Goal: Transaction & Acquisition: Purchase product/service

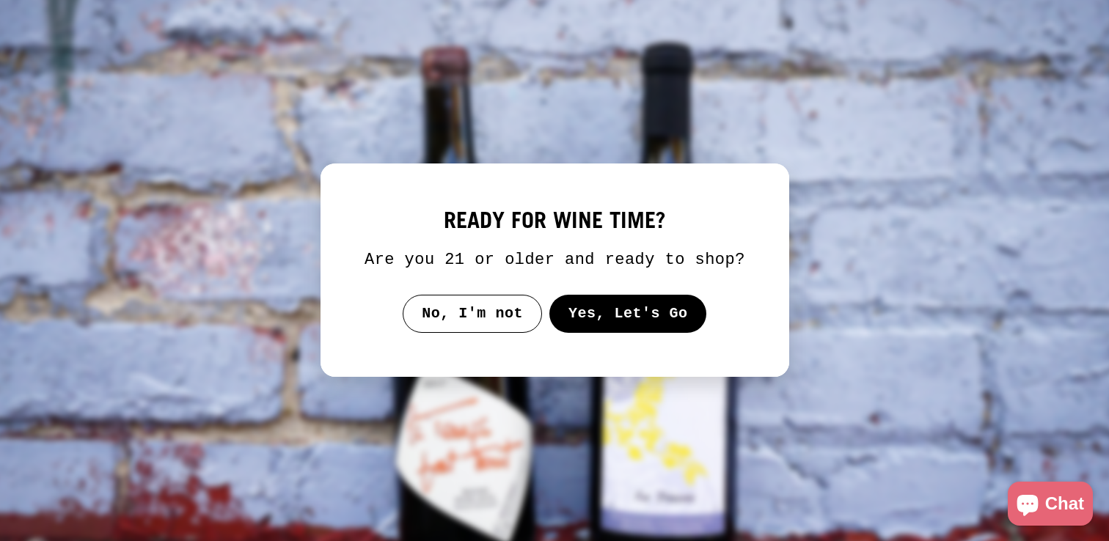
click at [586, 329] on button "Yes, Let's Go" at bounding box center [628, 314] width 158 height 38
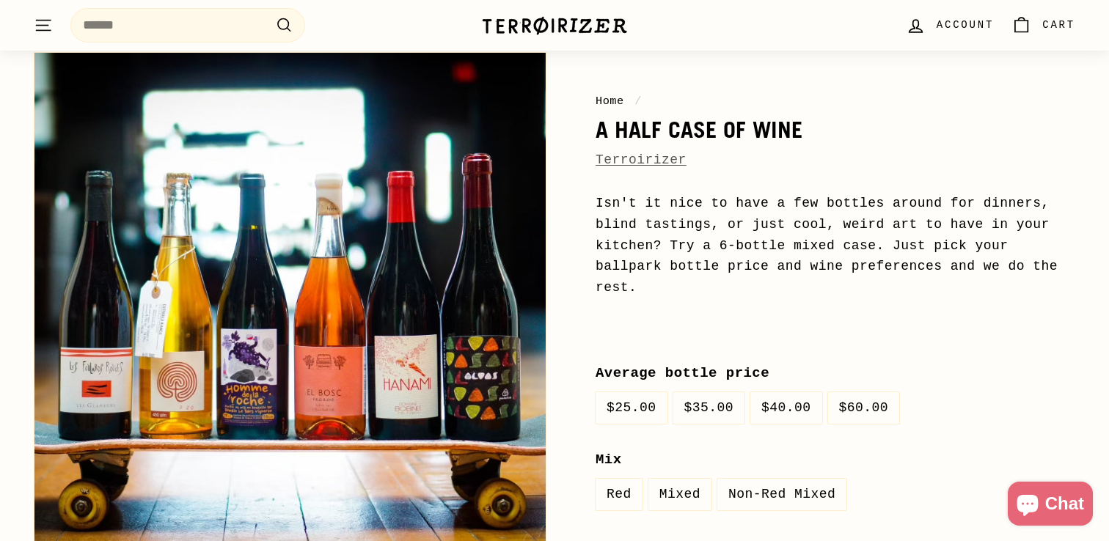
scroll to position [108, 0]
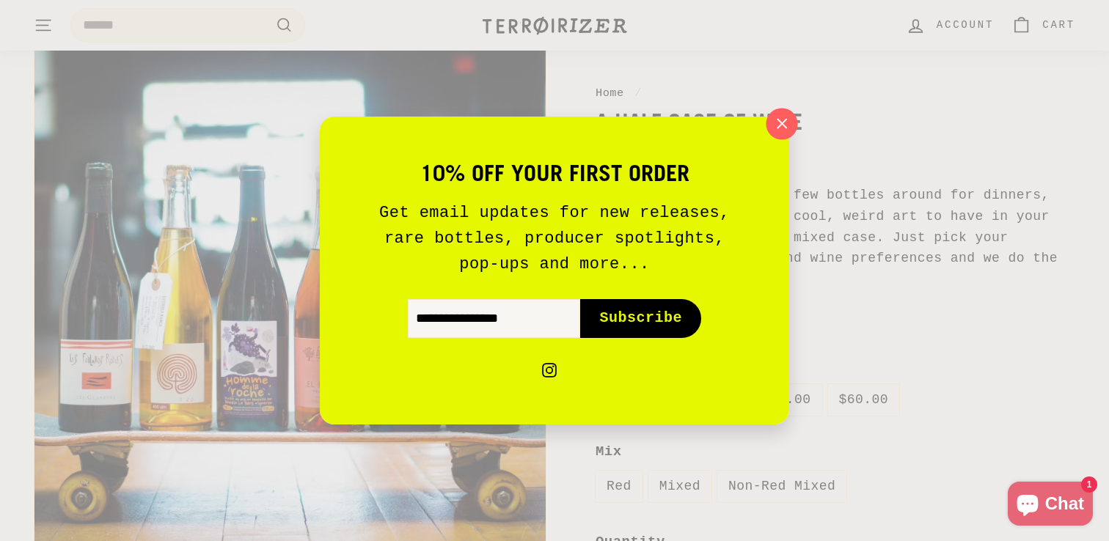
click at [782, 120] on icon "button" at bounding box center [782, 124] width 22 height 22
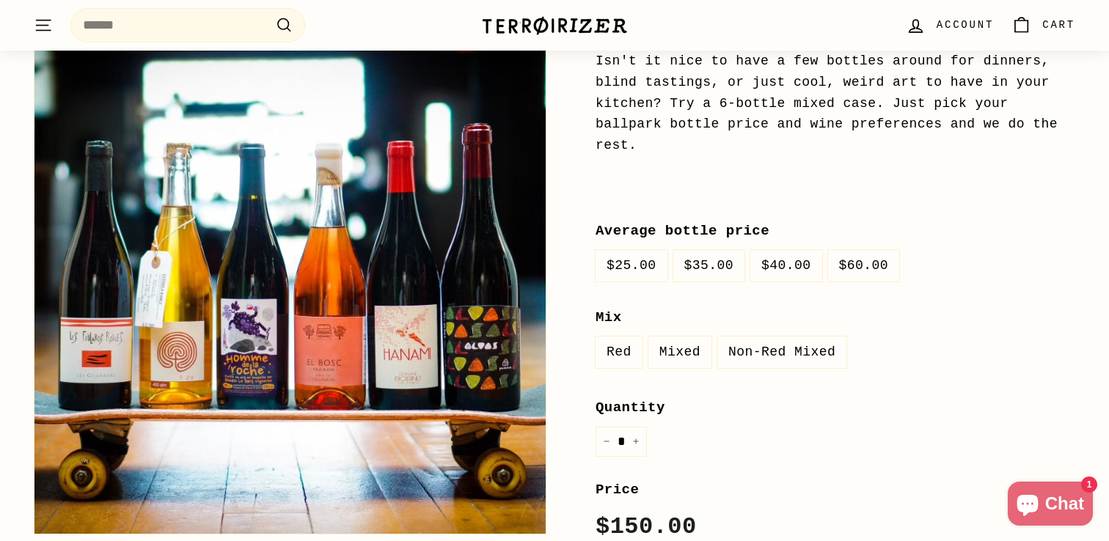
scroll to position [257, 0]
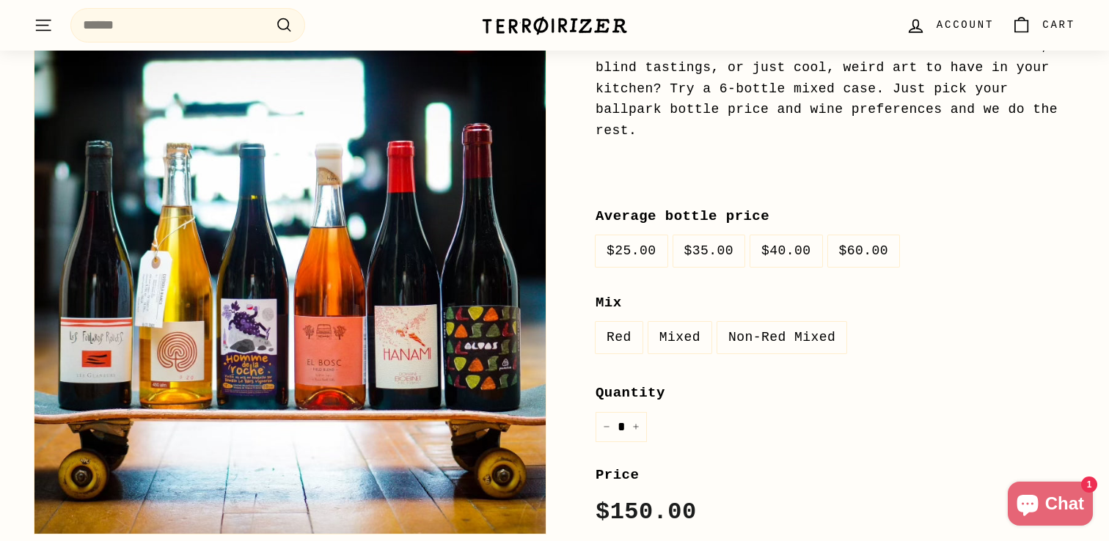
click at [729, 247] on label "$35.00" at bounding box center [709, 251] width 72 height 32
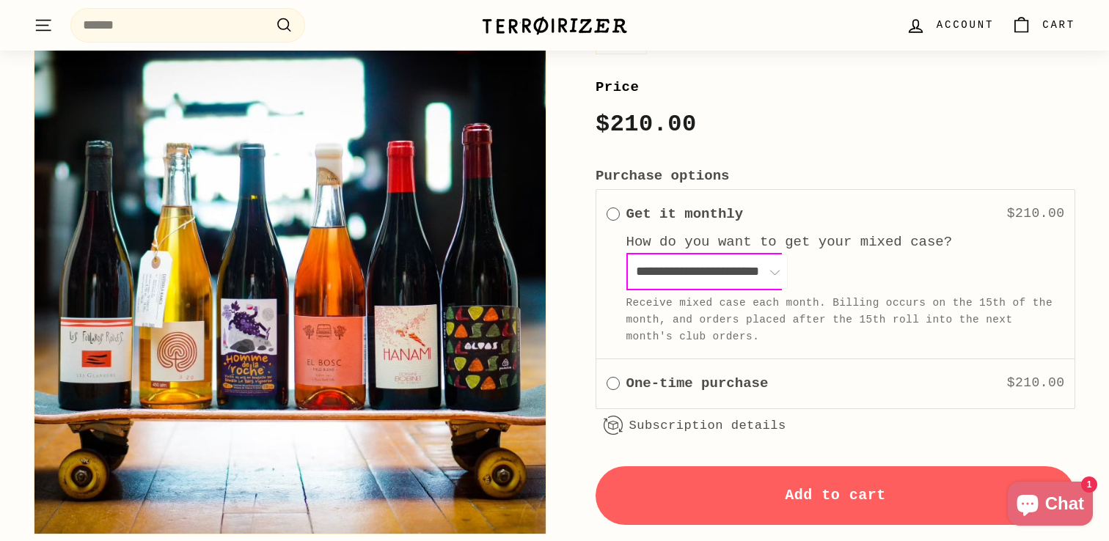
scroll to position [646, 0]
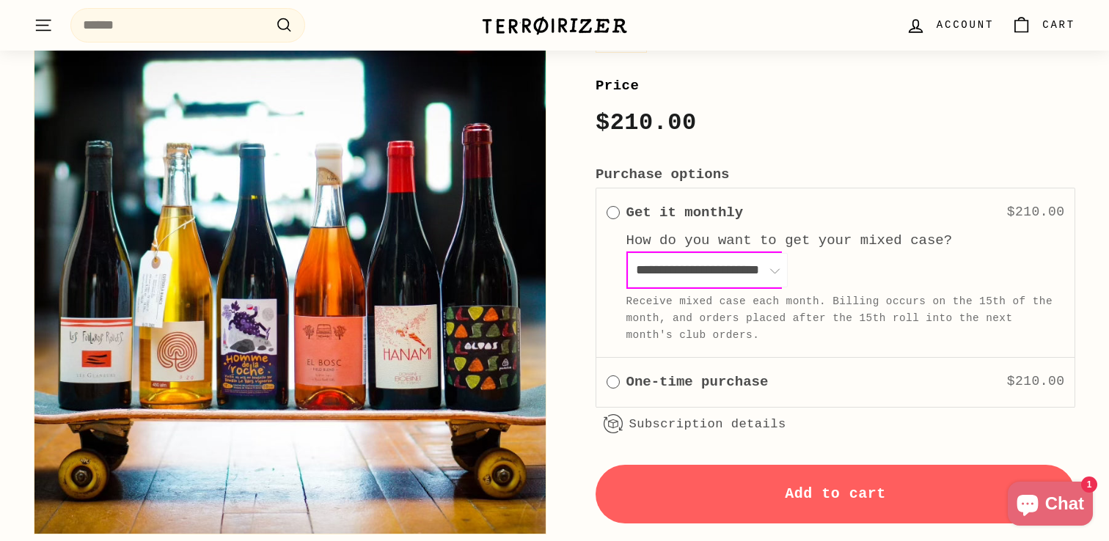
click at [683, 378] on label "One-time purchase" at bounding box center [697, 382] width 142 height 22
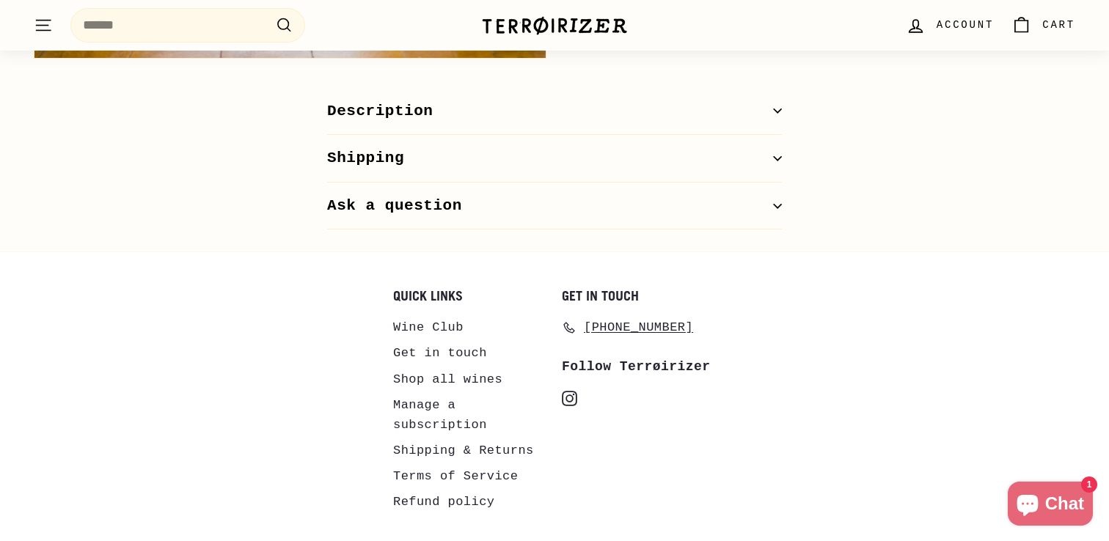
scroll to position [1068, 0]
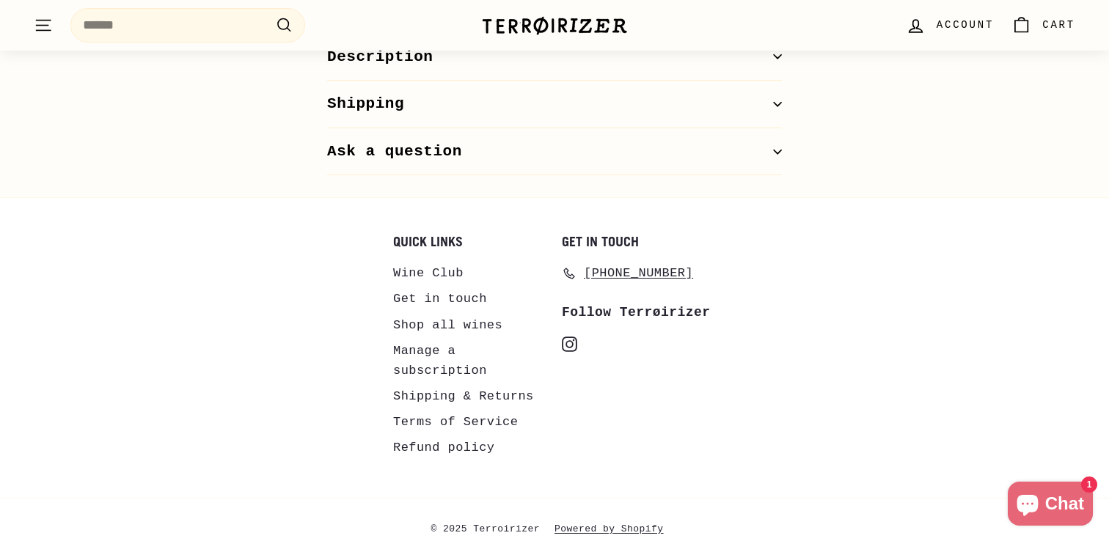
click at [692, 65] on button "Description" at bounding box center [554, 58] width 455 height 48
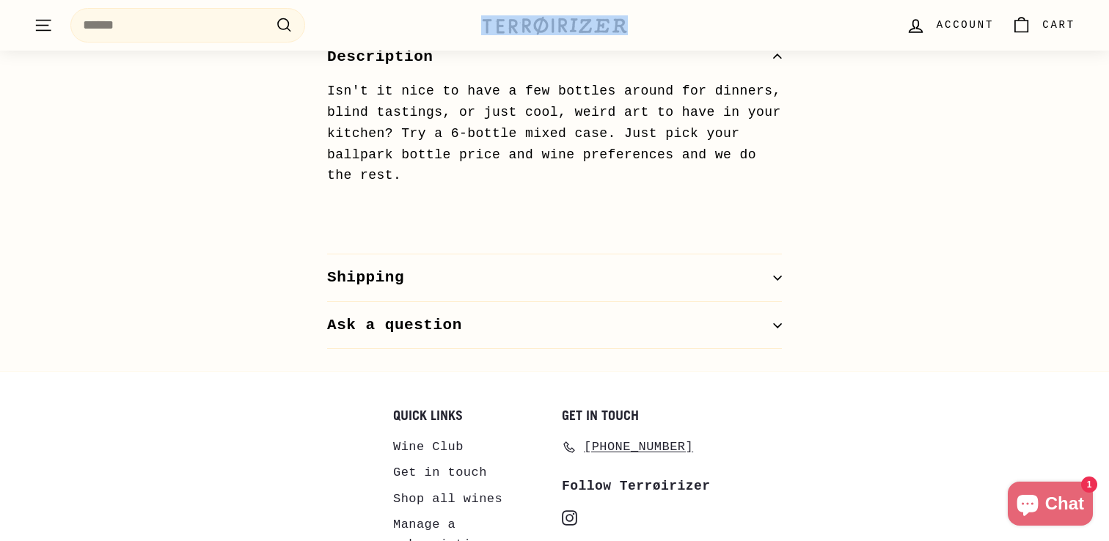
drag, startPoint x: 642, startPoint y: 26, endPoint x: 502, endPoint y: 27, distance: 140.1
click at [502, 26] on div ". . . Site navigation Search .cls-1{fill:none;stroke:#000;stroke-miterlimit:10;…" at bounding box center [554, 25] width 1041 height 43
copy div "Search"
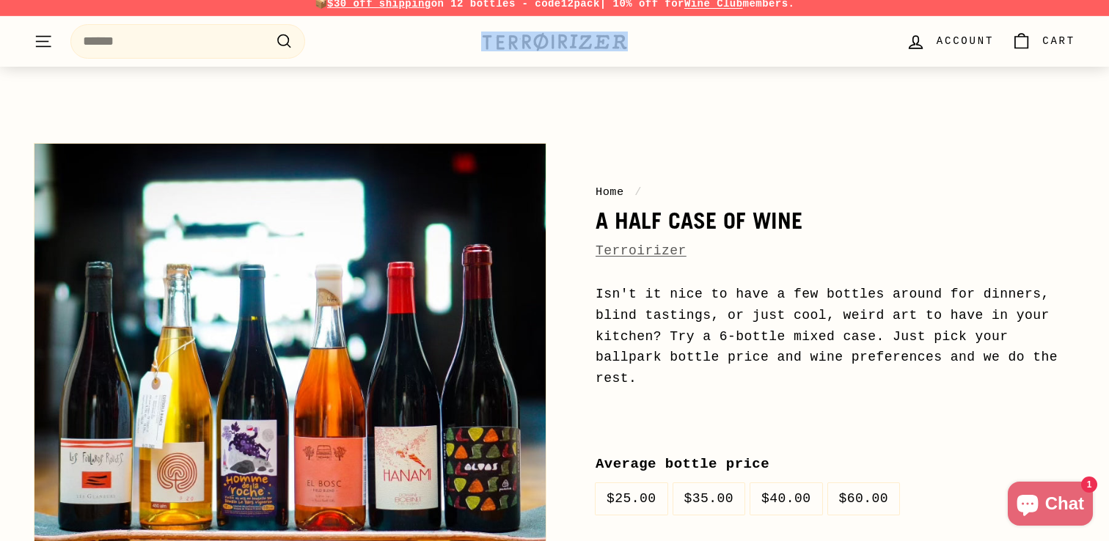
scroll to position [0, 0]
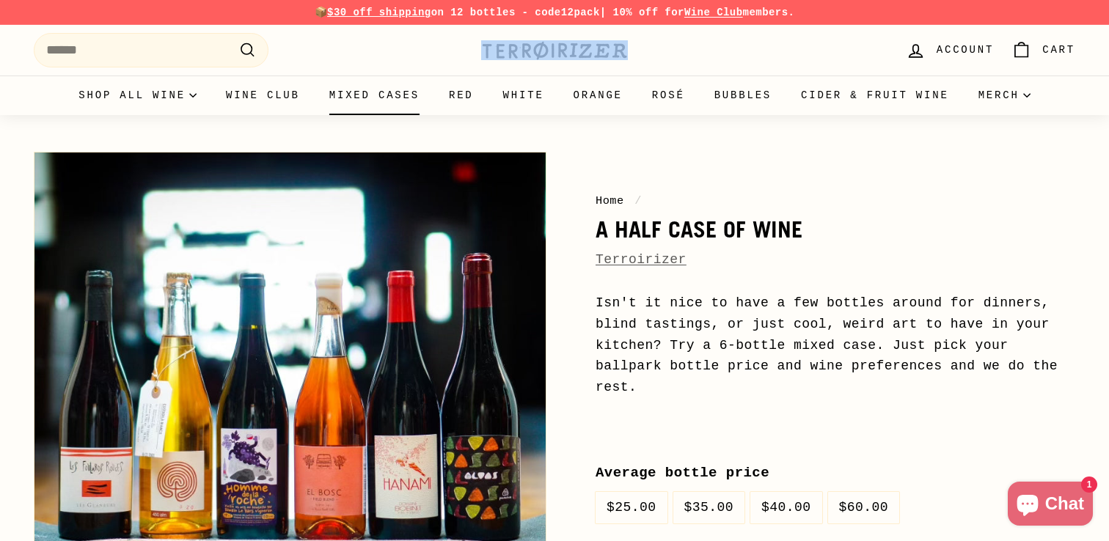
click at [390, 92] on link "Mixed Cases" at bounding box center [375, 96] width 120 height 40
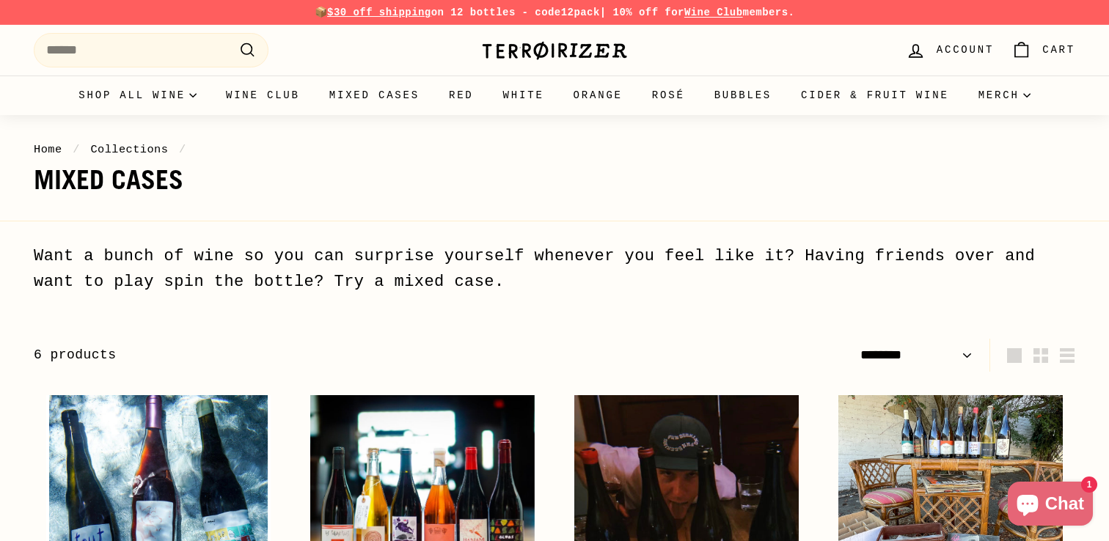
select select "******"
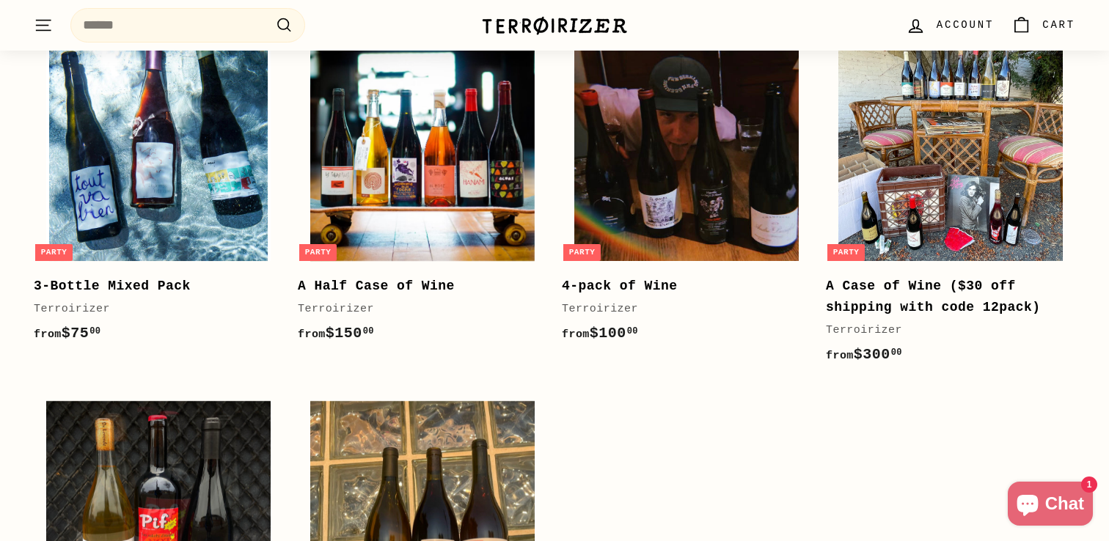
scroll to position [307, 0]
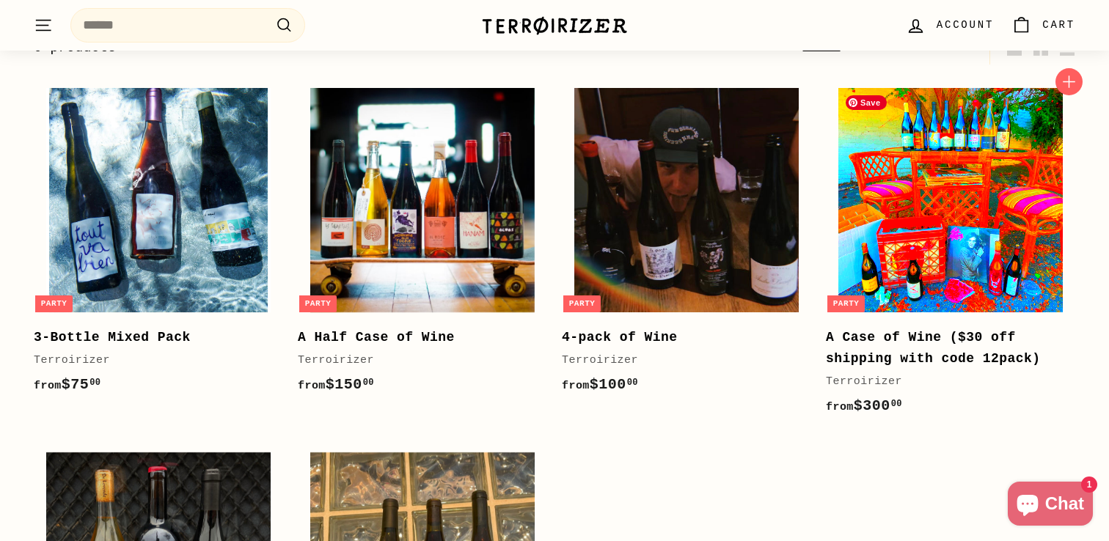
click at [922, 222] on img at bounding box center [950, 200] width 224 height 224
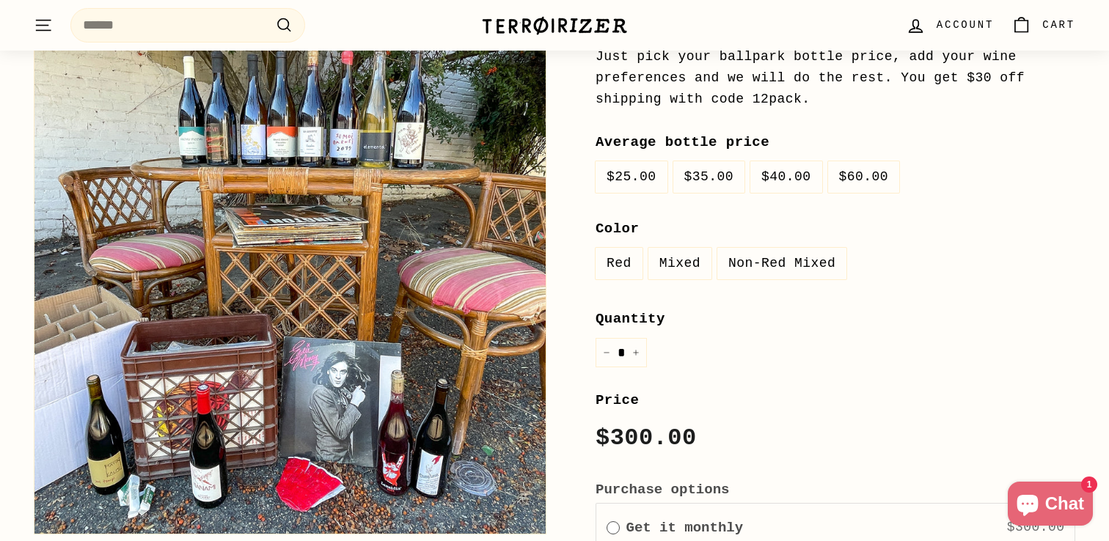
scroll to position [362, 0]
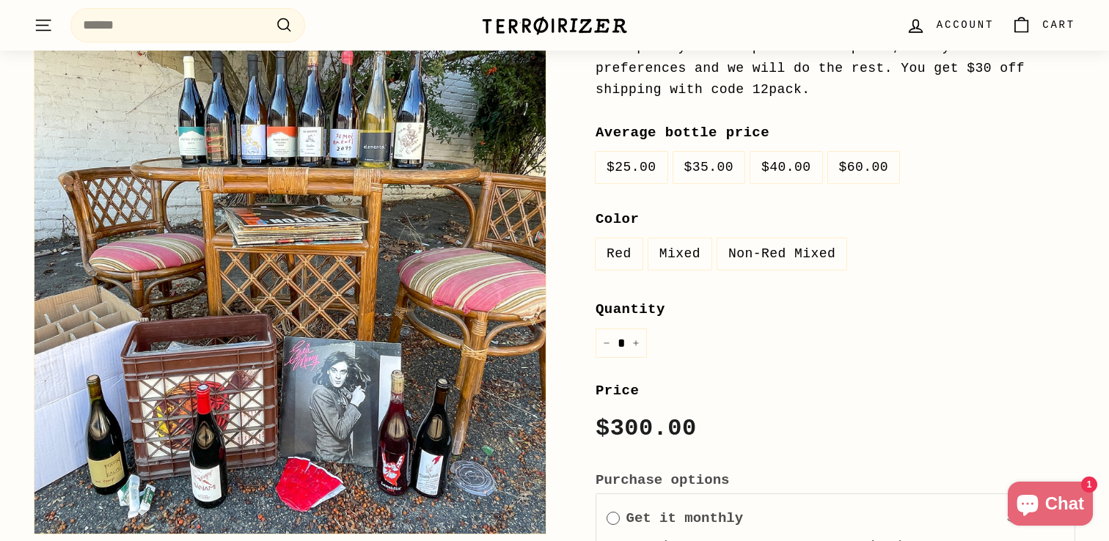
click at [696, 252] on label "Mixed" at bounding box center [679, 254] width 63 height 32
click at [717, 167] on label "$35.00" at bounding box center [709, 168] width 72 height 32
click at [629, 169] on label "$25.00" at bounding box center [632, 168] width 72 height 32
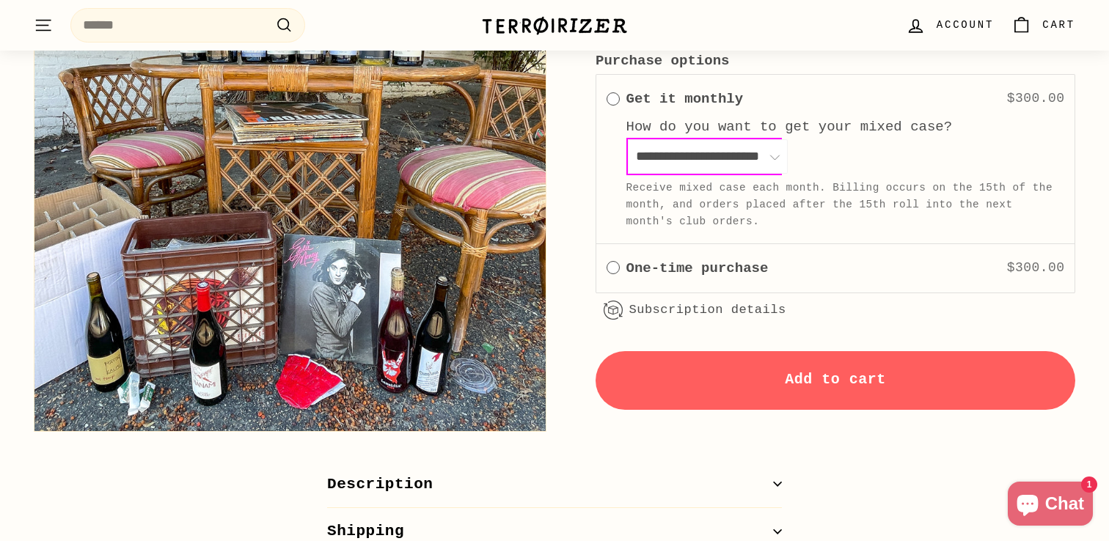
scroll to position [795, 0]
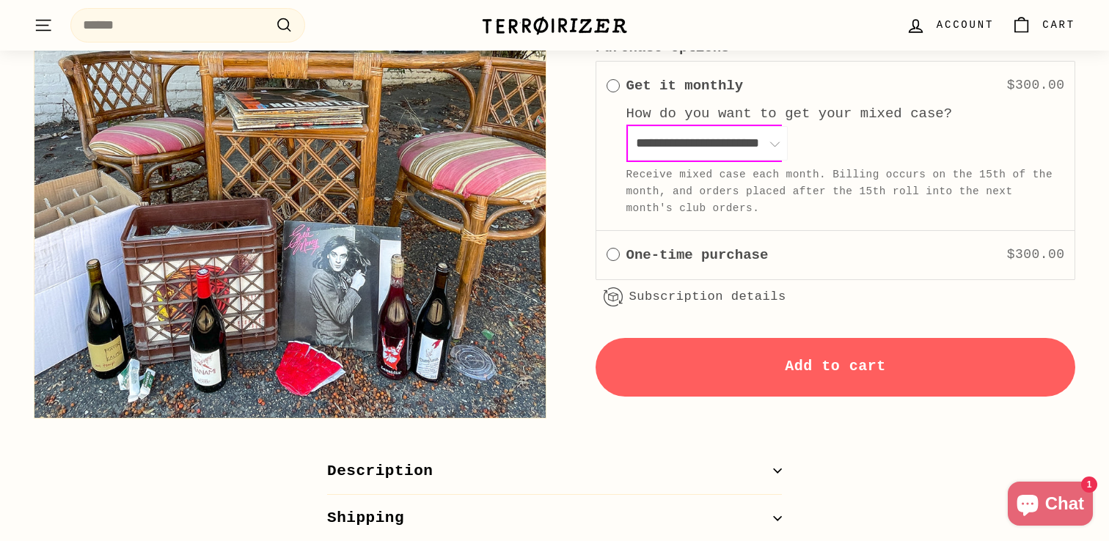
click at [610, 254] on span "One time" at bounding box center [613, 254] width 13 height 13
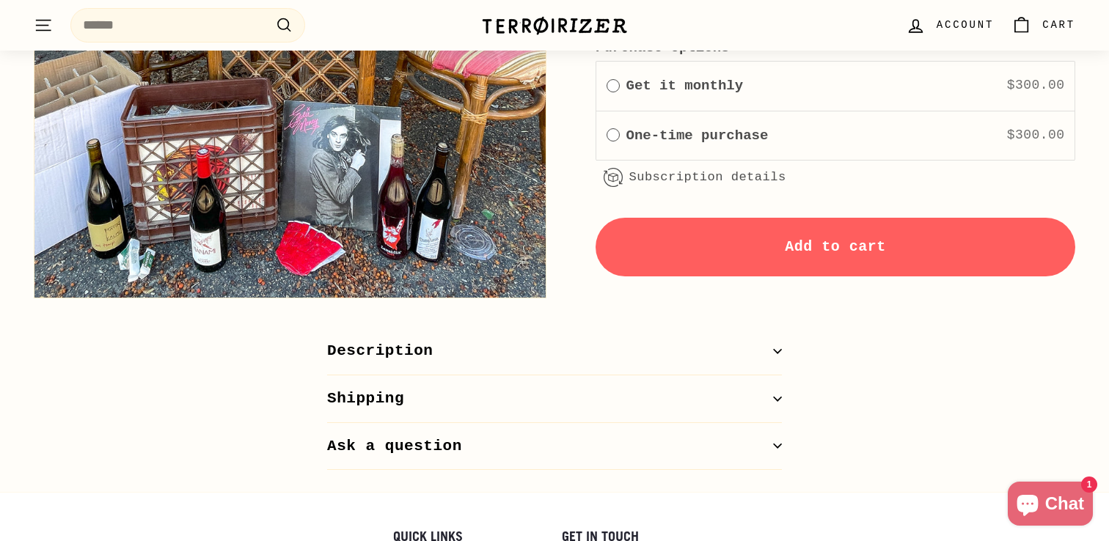
click at [562, 396] on button "Shipping" at bounding box center [554, 399] width 455 height 48
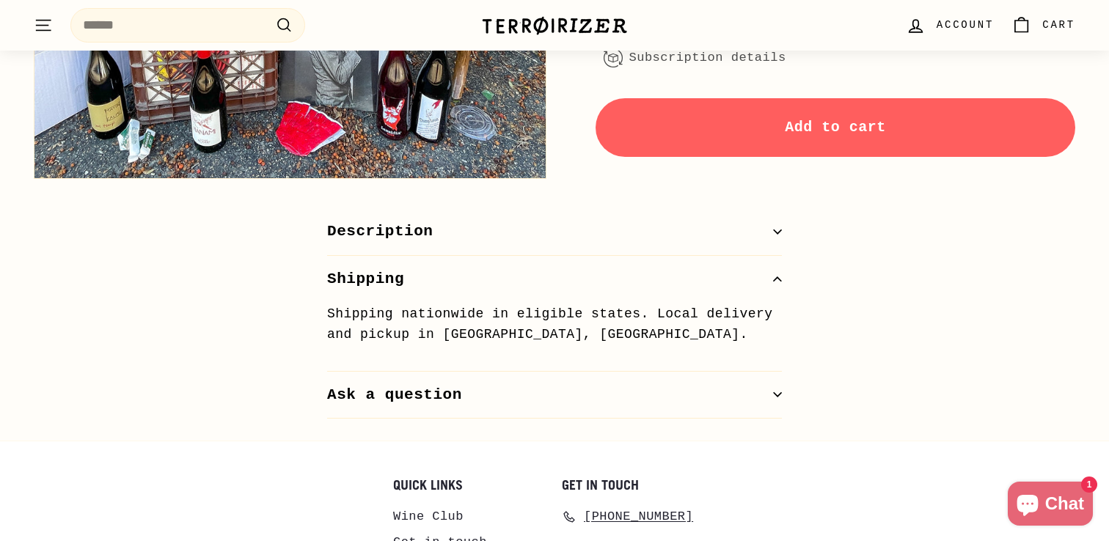
scroll to position [917, 0]
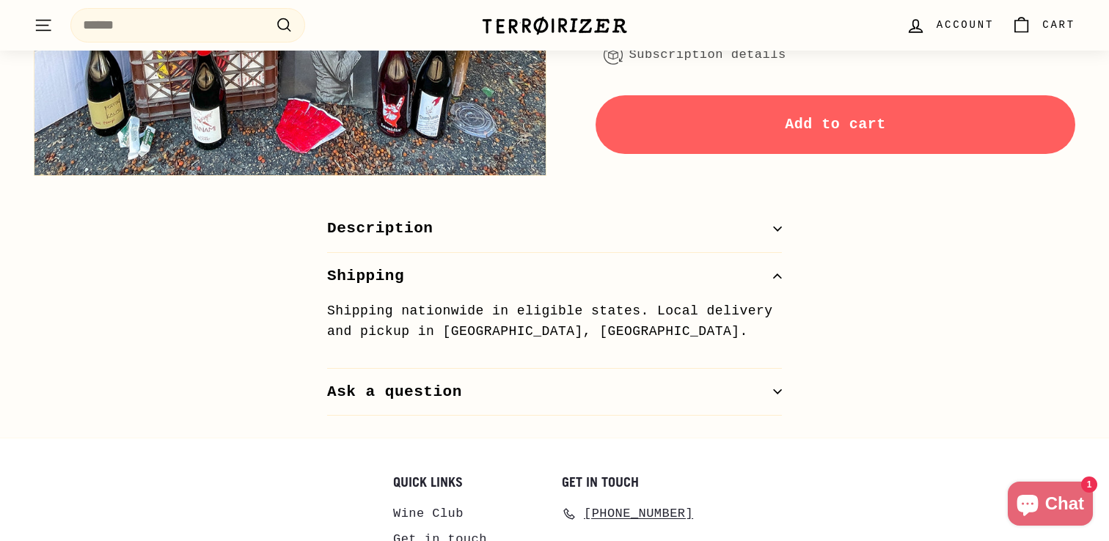
click at [564, 389] on button "Ask a question" at bounding box center [554, 393] width 455 height 48
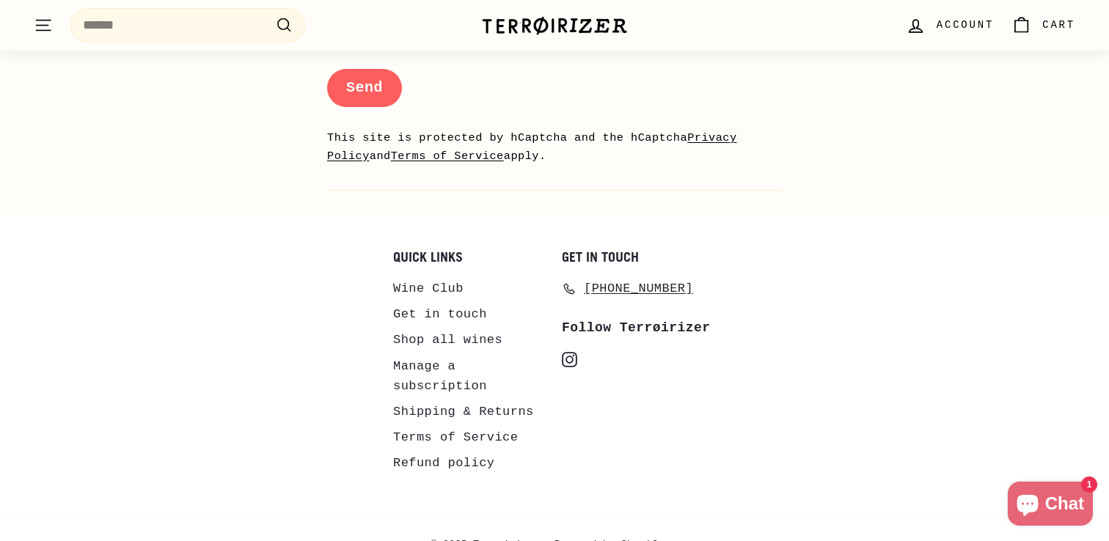
scroll to position [1517, 0]
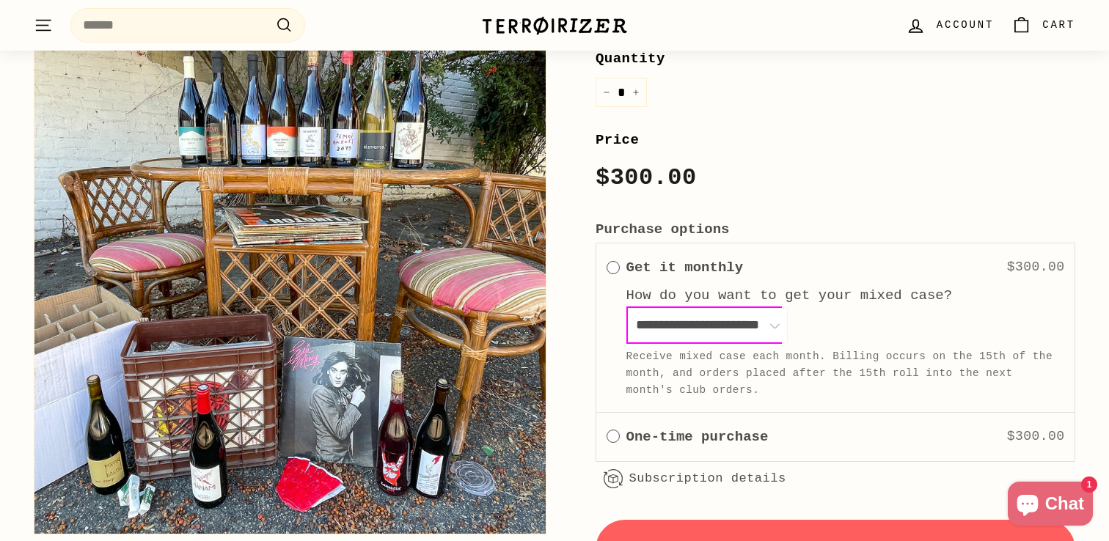
scroll to position [618, 0]
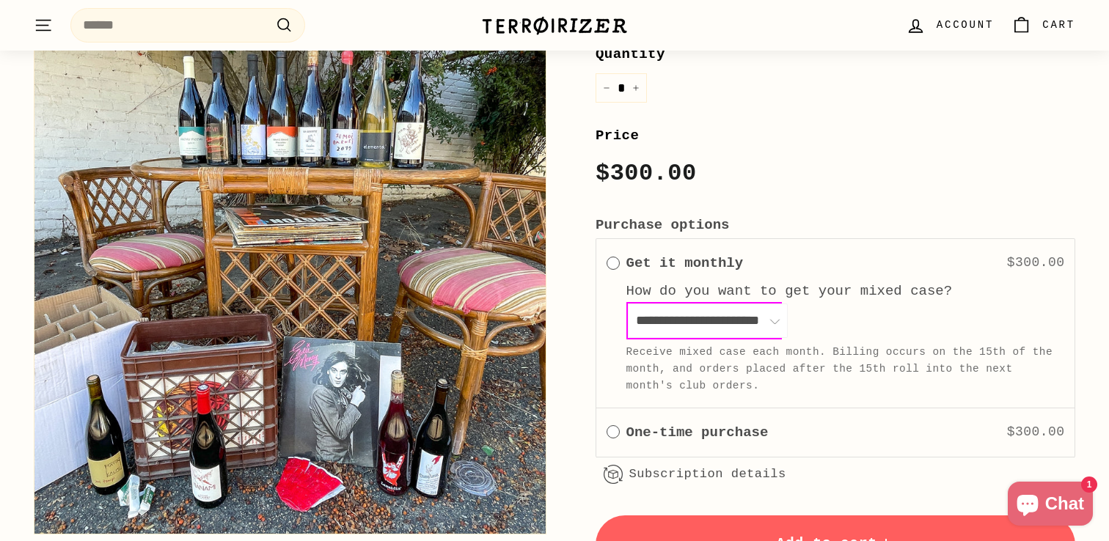
click at [793, 430] on div "One-time purchase $300.00" at bounding box center [845, 433] width 439 height 22
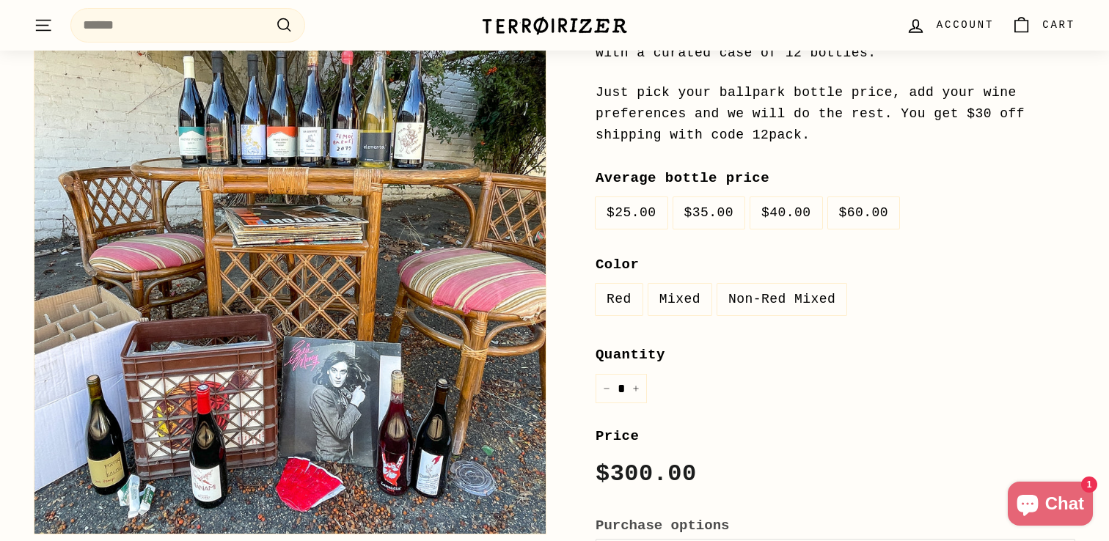
scroll to position [288, 0]
